Goal: Information Seeking & Learning: Learn about a topic

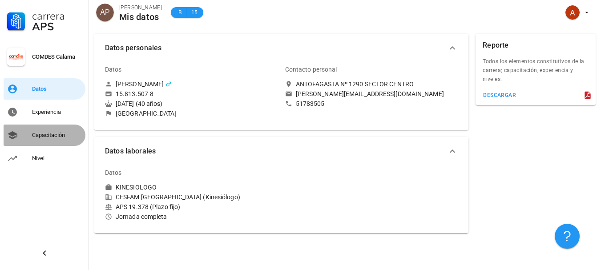
click at [53, 133] on div "Capacitación" at bounding box center [57, 135] width 50 height 7
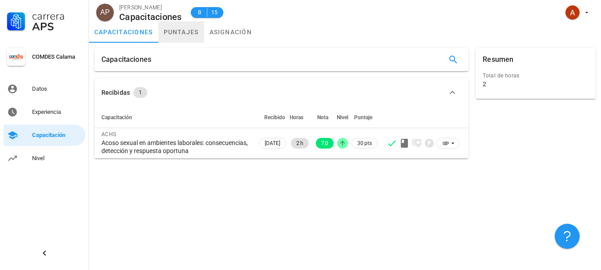
click at [178, 30] on link "puntajes" at bounding box center [181, 31] width 46 height 21
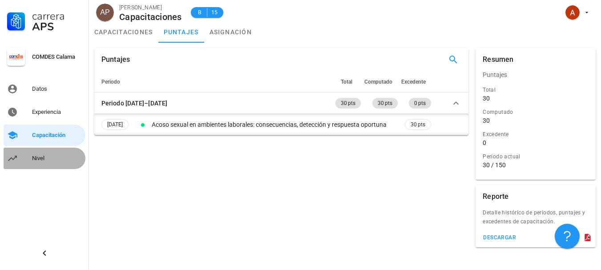
click at [40, 154] on div "Nivel" at bounding box center [57, 158] width 50 height 14
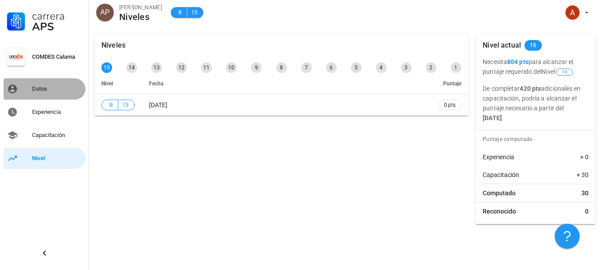
click at [56, 96] on link "Datos" at bounding box center [45, 88] width 82 height 21
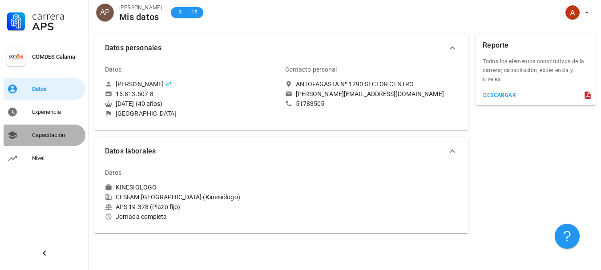
click at [49, 138] on div "Capacitación" at bounding box center [57, 135] width 50 height 7
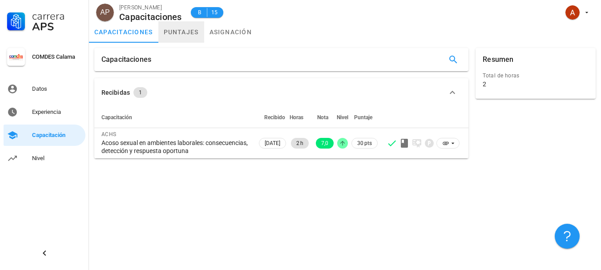
click at [183, 33] on link "puntajes" at bounding box center [181, 31] width 46 height 21
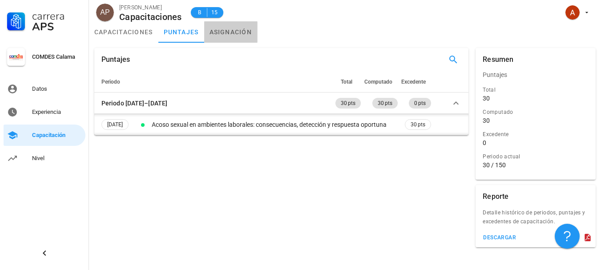
click at [255, 27] on link "asignación" at bounding box center [230, 31] width 53 height 21
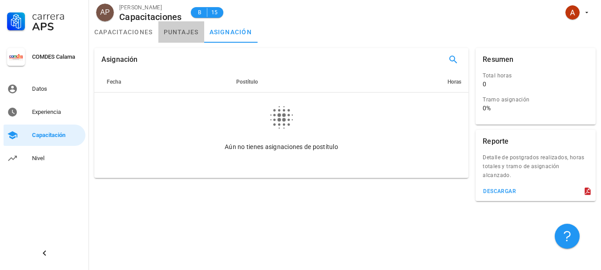
click at [178, 30] on link "puntajes" at bounding box center [181, 31] width 46 height 21
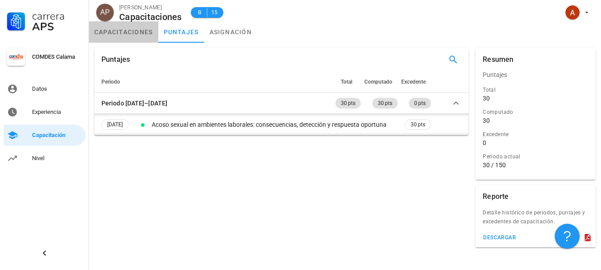
click at [149, 28] on link "capacitaciones" at bounding box center [123, 31] width 69 height 21
